Goal: Check status: Check status

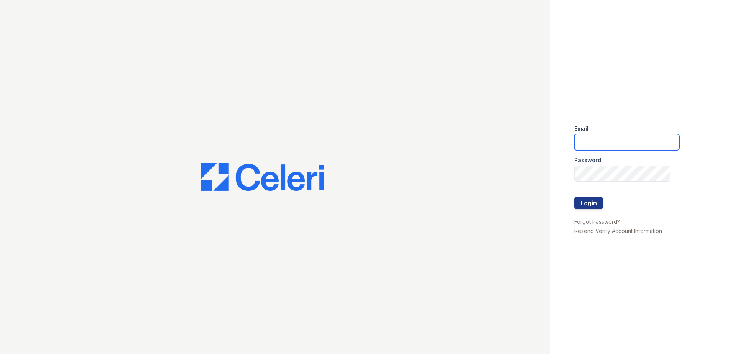
click at [587, 141] on input "email" at bounding box center [626, 142] width 105 height 16
type input "arrivewestborough@trinity-pm.com"
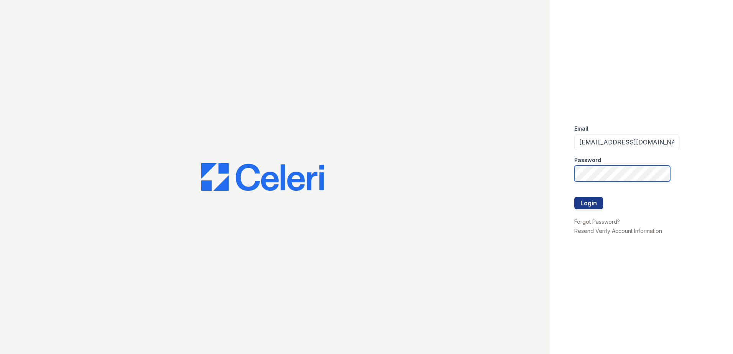
click at [574, 197] on button "Login" at bounding box center [588, 203] width 29 height 12
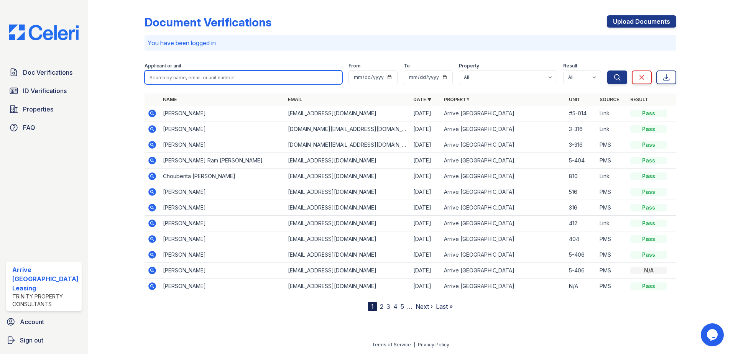
click at [174, 77] on input "search" at bounding box center [244, 78] width 198 height 14
paste input "Natalia Sabino"
type input "Natalia Sabino"
click at [607, 71] on button "Search" at bounding box center [617, 78] width 20 height 14
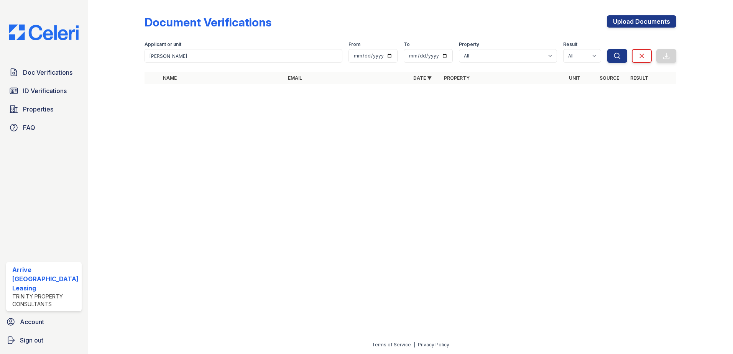
click at [51, 35] on img at bounding box center [44, 33] width 82 height 16
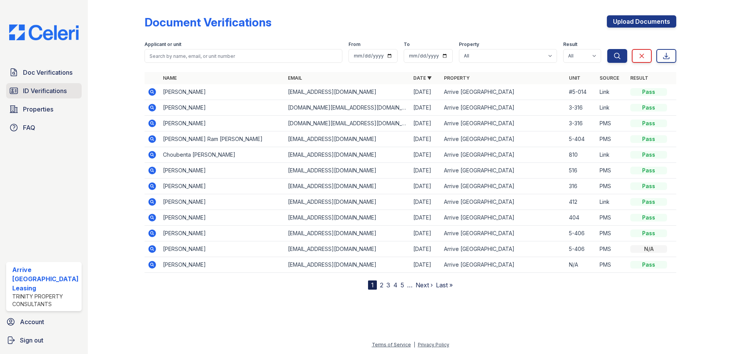
click at [54, 89] on span "ID Verifications" at bounding box center [45, 90] width 44 height 9
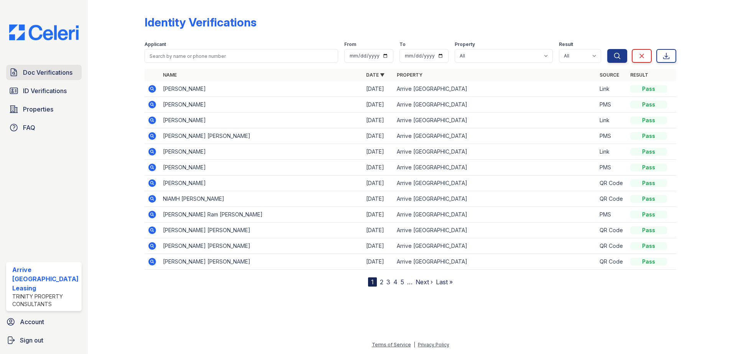
click at [47, 71] on span "Doc Verifications" at bounding box center [47, 72] width 49 height 9
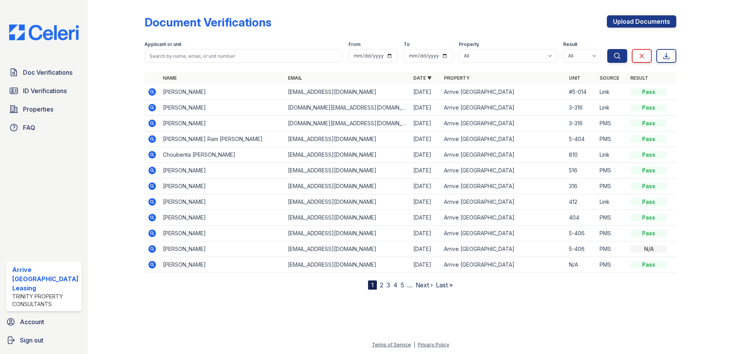
click at [150, 95] on icon at bounding box center [152, 92] width 8 height 8
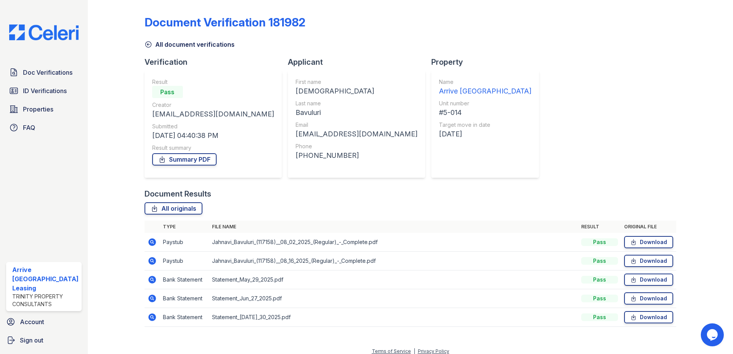
click at [145, 243] on td at bounding box center [152, 242] width 15 height 19
click at [151, 242] on icon at bounding box center [152, 242] width 2 height 2
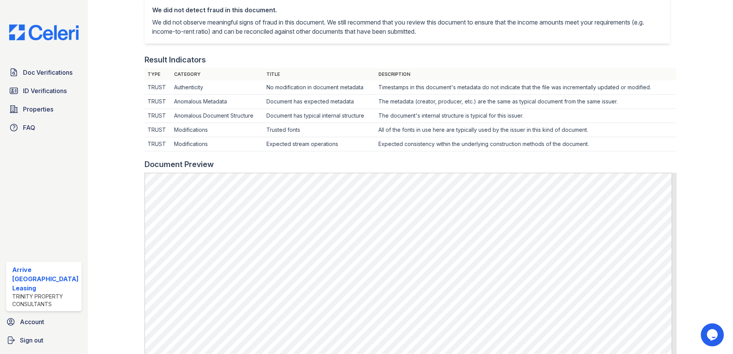
scroll to position [230, 0]
